Goal: Information Seeking & Learning: Check status

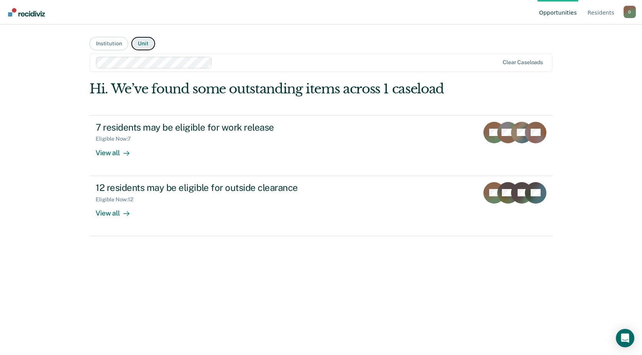
click at [145, 43] on button "Unit" at bounding box center [142, 43] width 23 height 13
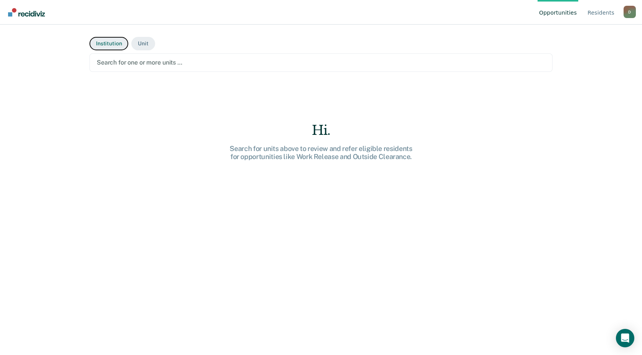
click at [113, 42] on button "Institution" at bounding box center [109, 43] width 39 height 13
click at [204, 65] on div at bounding box center [321, 62] width 449 height 9
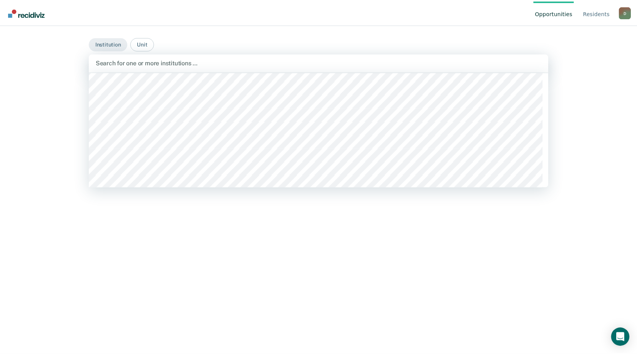
scroll to position [5071, 0]
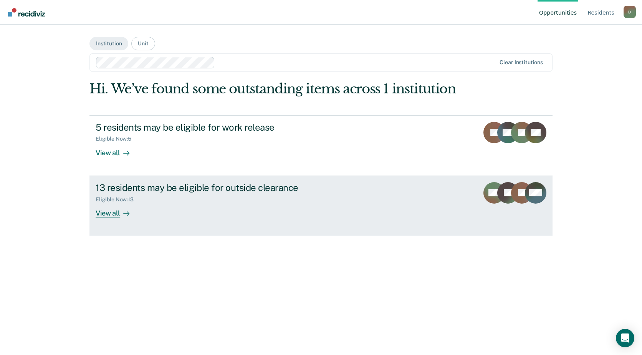
click at [230, 187] on div "13 residents may be eligible for outside clearance" at bounding box center [231, 187] width 270 height 11
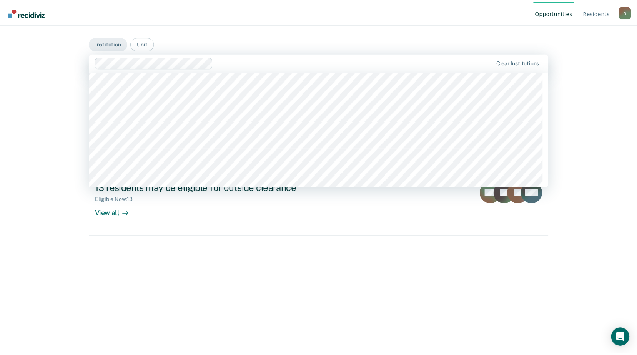
scroll to position [5033, 0]
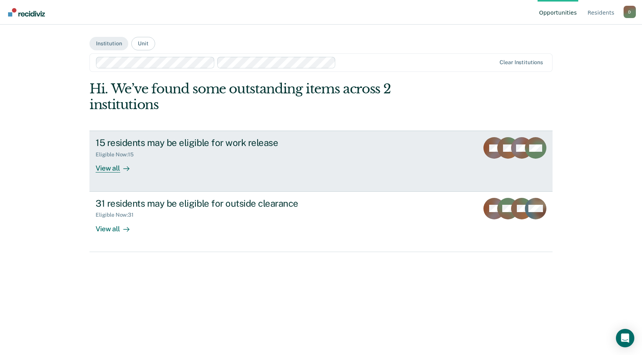
click at [208, 143] on div "15 residents may be eligible for work release" at bounding box center [231, 142] width 270 height 11
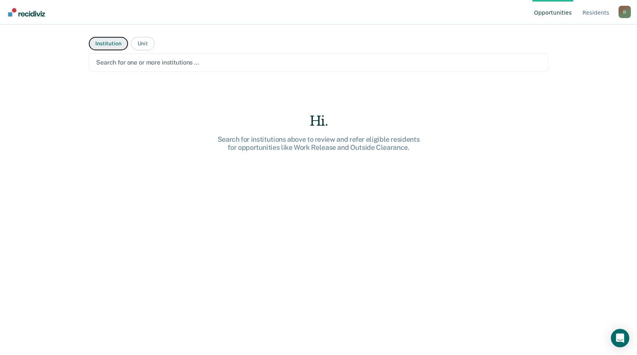
click at [104, 43] on button "Institution" at bounding box center [108, 43] width 39 height 13
click at [143, 44] on button "Unit" at bounding box center [142, 43] width 23 height 13
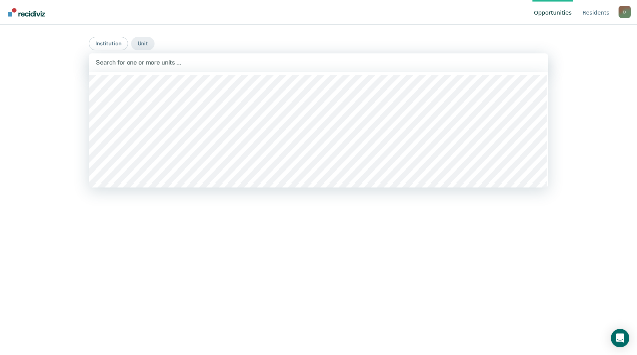
click at [219, 61] on div at bounding box center [318, 62] width 445 height 9
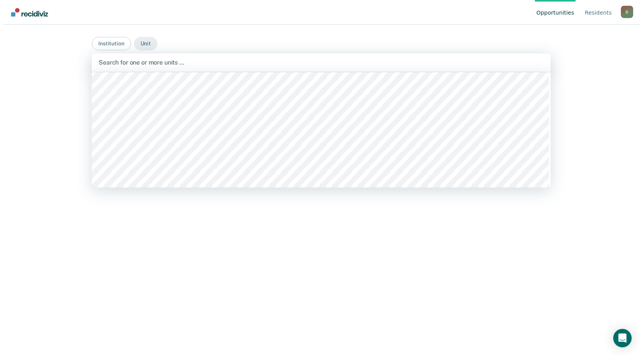
scroll to position [5109, 0]
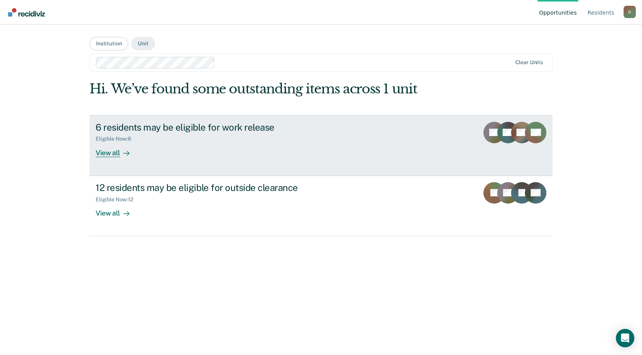
click at [154, 128] on div "6 residents may be eligible for work release" at bounding box center [231, 127] width 270 height 11
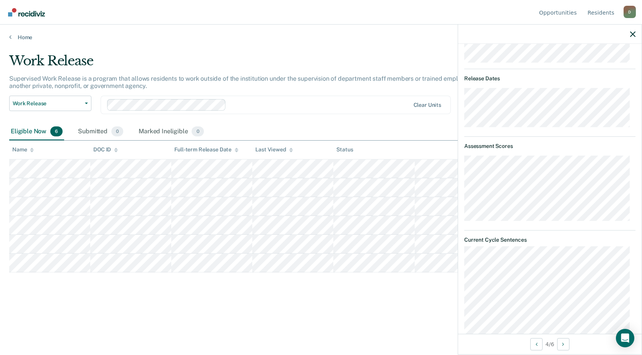
scroll to position [421, 0]
